Goal: Transaction & Acquisition: Purchase product/service

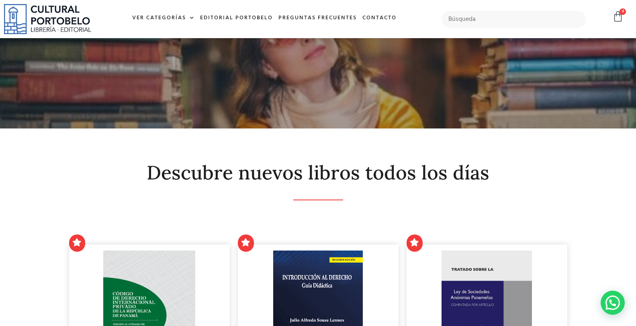
scroll to position [178, 0]
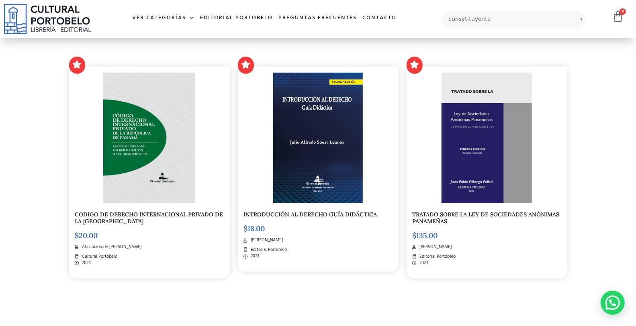
type input "consytituyente"
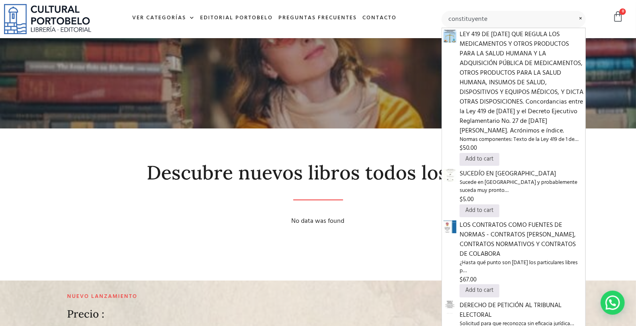
type input "constituyente"
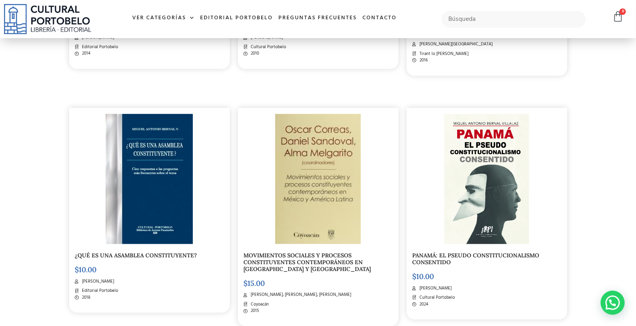
scroll to position [416, 0]
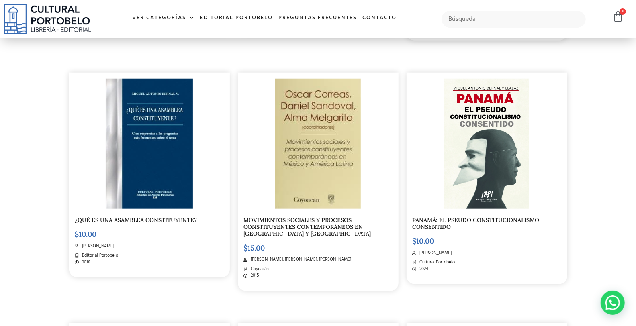
click at [167, 135] on img at bounding box center [149, 144] width 87 height 131
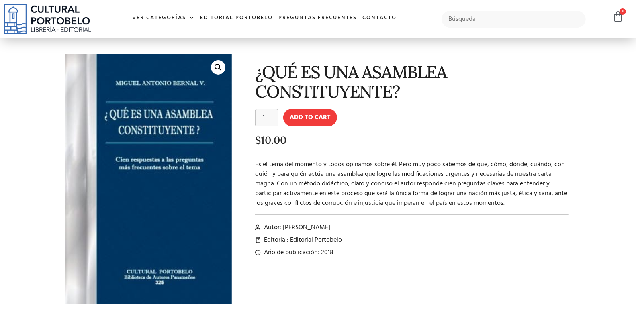
scroll to position [30, 0]
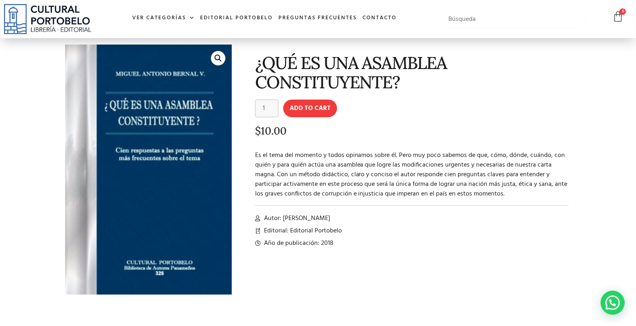
click at [472, 18] on input "text" at bounding box center [514, 19] width 144 height 17
type input "infierno"
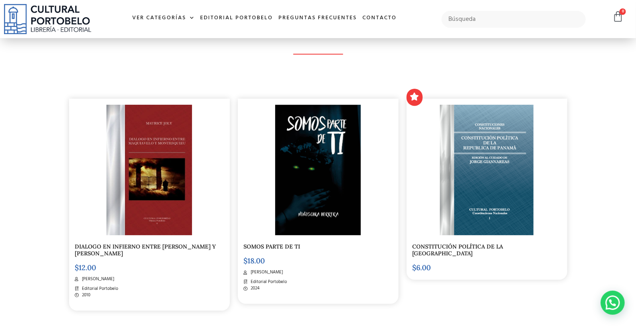
scroll to position [149, 0]
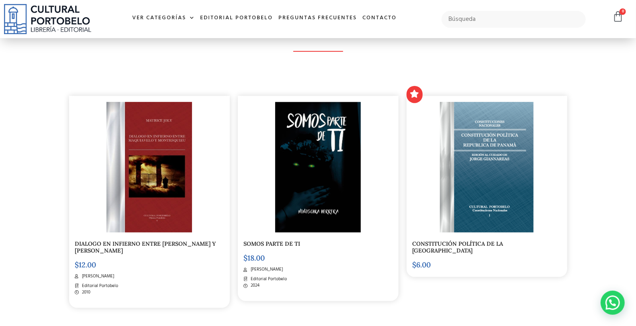
click at [186, 171] on img at bounding box center [150, 167] width 86 height 131
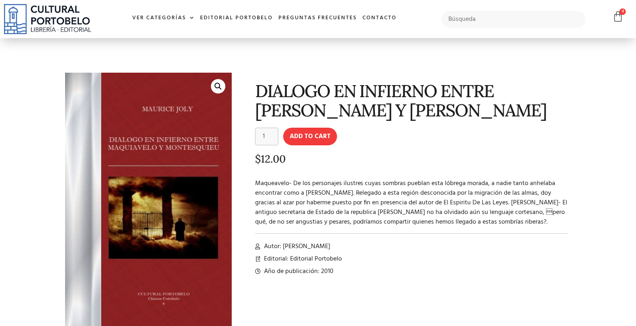
scroll to position [30, 0]
